Goal: Communication & Community: Answer question/provide support

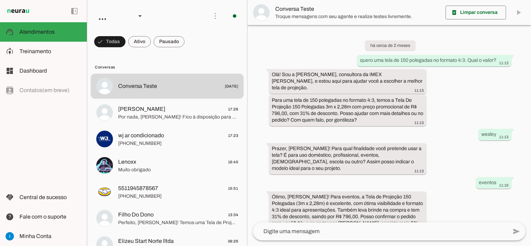
scroll to position [508, 0]
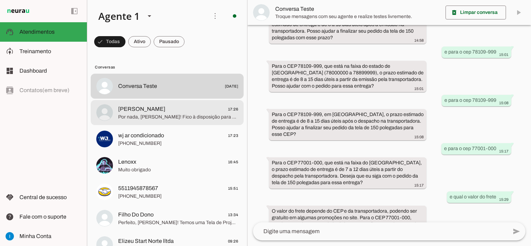
click at [179, 115] on span "Por nada, [PERSON_NAME]! Fico à disposição para qualquer dúvida ou para ajudar …" at bounding box center [178, 117] width 120 height 7
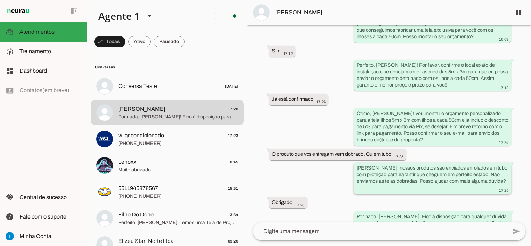
scroll to position [349, 0]
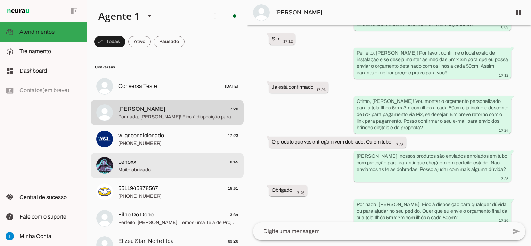
click at [156, 165] on span "Lenoxx 16:45" at bounding box center [178, 162] width 120 height 9
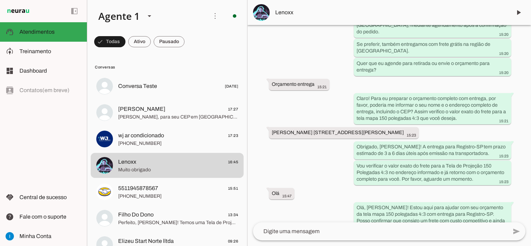
scroll to position [322, 0]
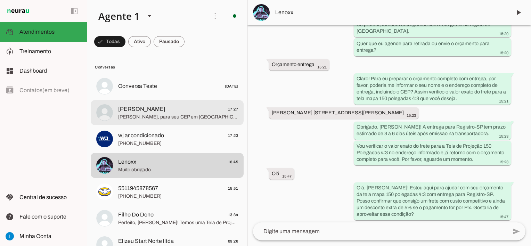
drag, startPoint x: 174, startPoint y: 117, endPoint x: 185, endPoint y: 118, distance: 10.6
click at [174, 117] on span "[PERSON_NAME], para seu CEP em [GEOGRAPHIC_DATA], o frete pode ser grátis confo…" at bounding box center [178, 117] width 120 height 7
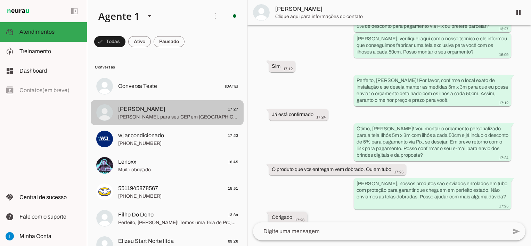
scroll to position [397, 0]
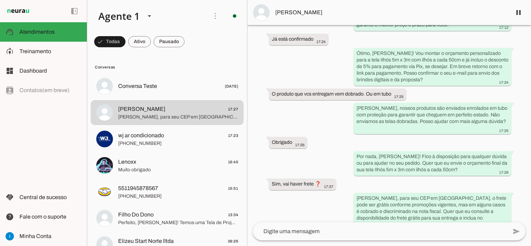
click at [341, 231] on textarea at bounding box center [380, 231] width 254 height 8
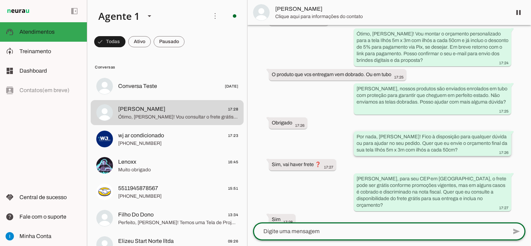
scroll to position [446, 0]
